Goal: Transaction & Acquisition: Download file/media

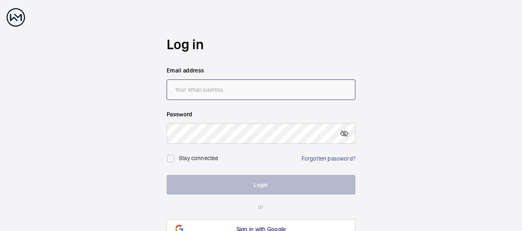
type input "[EMAIL_ADDRESS][DOMAIN_NAME]"
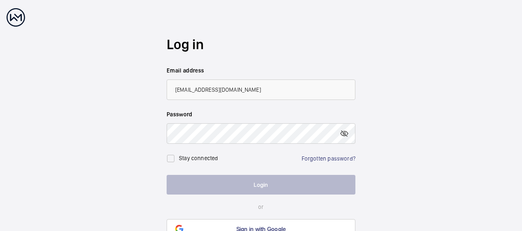
click at [253, 180] on button "Login" at bounding box center [261, 185] width 189 height 20
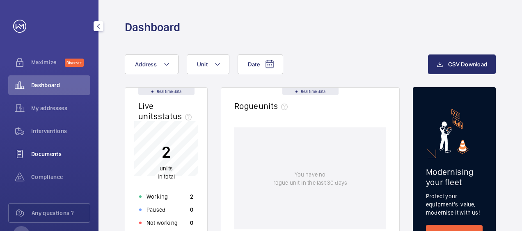
click at [44, 153] on span "Documents" at bounding box center [60, 154] width 59 height 8
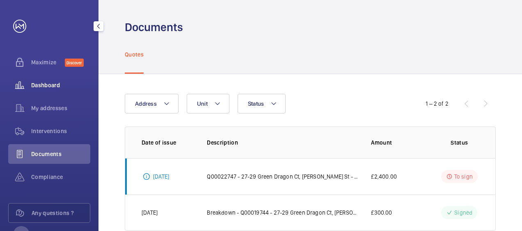
click at [43, 82] on span "Dashboard" at bounding box center [60, 85] width 59 height 8
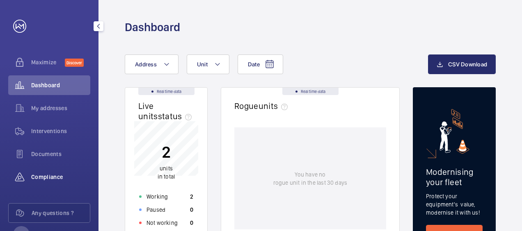
click at [55, 181] on div "Compliance" at bounding box center [49, 177] width 82 height 20
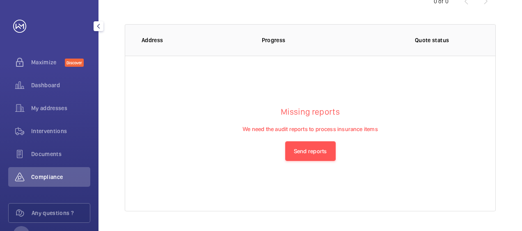
scroll to position [31, 0]
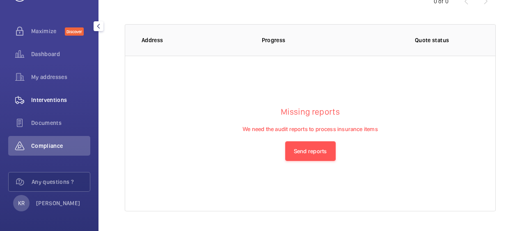
click at [42, 105] on div "Interventions" at bounding box center [49, 100] width 82 height 20
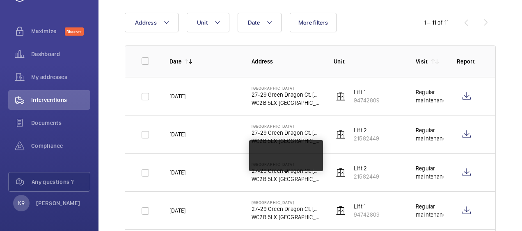
scroll to position [82, 0]
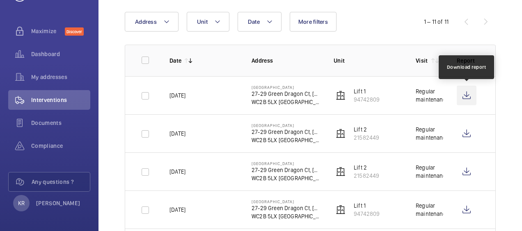
click at [468, 97] on wm-front-icon-button at bounding box center [467, 96] width 20 height 20
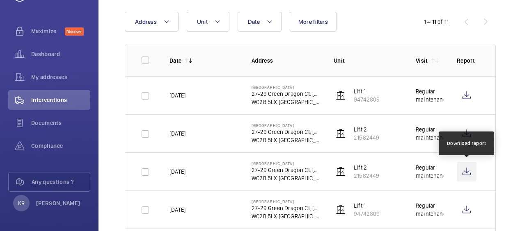
click at [467, 170] on wm-front-icon-button at bounding box center [467, 172] width 20 height 20
